Goal: Task Accomplishment & Management: Complete application form

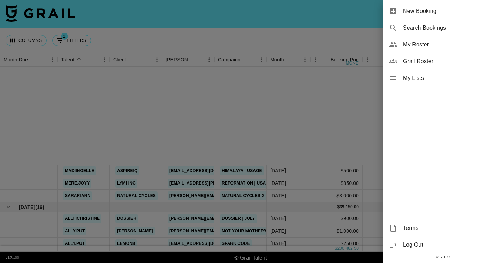
scroll to position [127, 0]
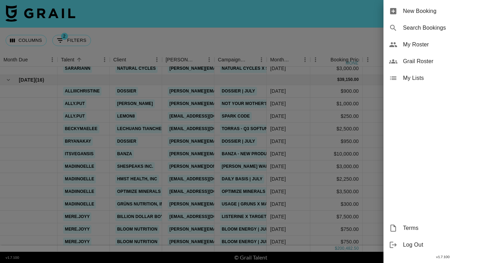
click at [433, 8] on span "New Booking" at bounding box center [449, 11] width 93 height 8
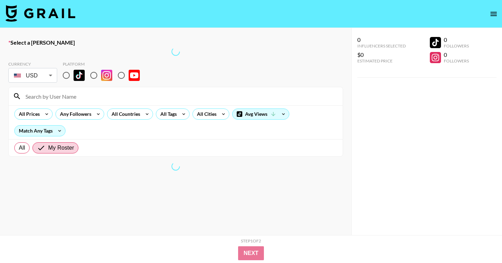
click at [67, 75] on input "radio" at bounding box center [66, 75] width 15 height 15
radio input "true"
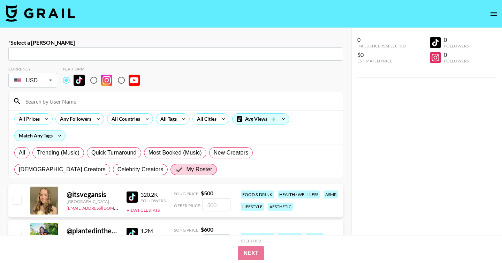
drag, startPoint x: 75, startPoint y: 54, endPoint x: 78, endPoint y: 58, distance: 4.5
click at [75, 54] on input "text" at bounding box center [176, 54] width 326 height 8
paste input "[EMAIL_ADDRESS][DOMAIN_NAME]"
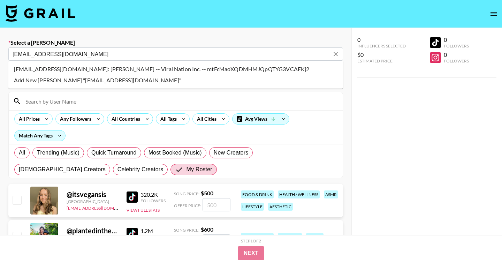
click at [147, 70] on li "[EMAIL_ADDRESS][DOMAIN_NAME]: [PERSON_NAME] -- Viral Nation Inc. -- mtFcMaoXQDM…" at bounding box center [175, 68] width 335 height 11
type input "[EMAIL_ADDRESS][DOMAIN_NAME]: [PERSON_NAME] -- Viral Nation Inc. -- mtFcMaoXQDM…"
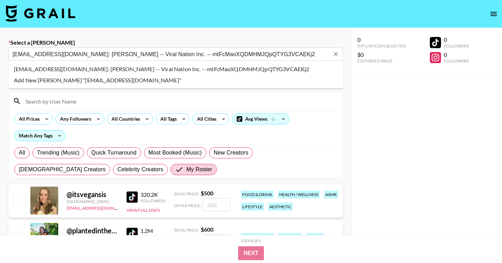
click at [86, 103] on input at bounding box center [179, 101] width 317 height 11
click at [72, 99] on input at bounding box center [179, 101] width 317 height 11
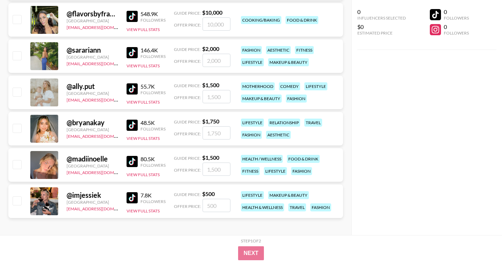
scroll to position [372, 0]
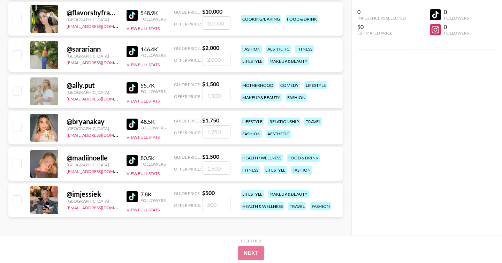
click at [14, 90] on input "checkbox" at bounding box center [17, 90] width 8 height 8
checkbox input "true"
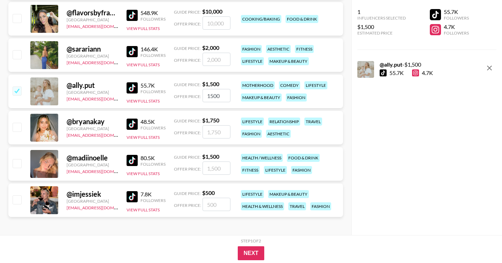
click at [213, 94] on input "1500" at bounding box center [217, 95] width 28 height 13
type input "1300"
click at [251, 252] on button "Next" at bounding box center [251, 253] width 27 height 14
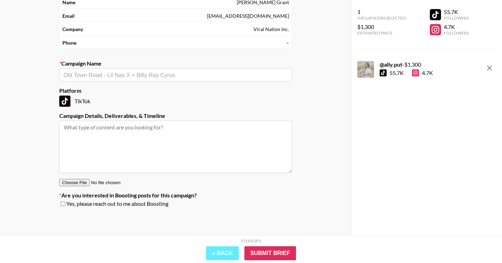
click at [169, 75] on input "text" at bounding box center [175, 75] width 224 height 8
click at [109, 94] on li "Add New Campaign: "Pullups"" at bounding box center [175, 89] width 233 height 11
type input "Pullups"
click at [110, 134] on textarea at bounding box center [175, 147] width 233 height 52
paste textarea "Deliverable​s:​ 1x Syndicated Video (to TikTok & Reels - 30-60s) 2x IG Story Vi…"
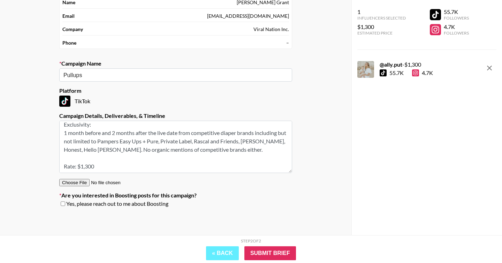
type textarea "Deliverable​s:​ 1x Syndicated Video (to TikTok & Reels - 30-60s) 2x IG Story Vi…"
click at [64, 203] on input "checkbox" at bounding box center [63, 203] width 5 height 5
checkbox input "true"
click at [267, 257] on input "Submit Brief" at bounding box center [270, 253] width 52 height 14
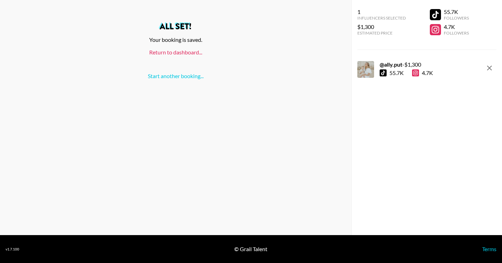
click at [191, 54] on link "Return to dashboard..." at bounding box center [175, 52] width 53 height 7
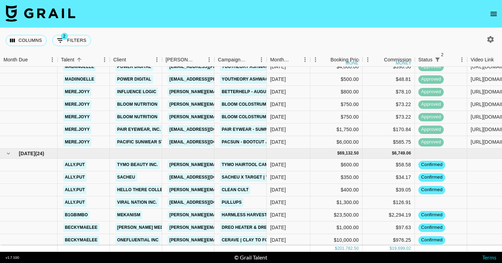
scroll to position [547, 0]
